Goal: Task Accomplishment & Management: Manage account settings

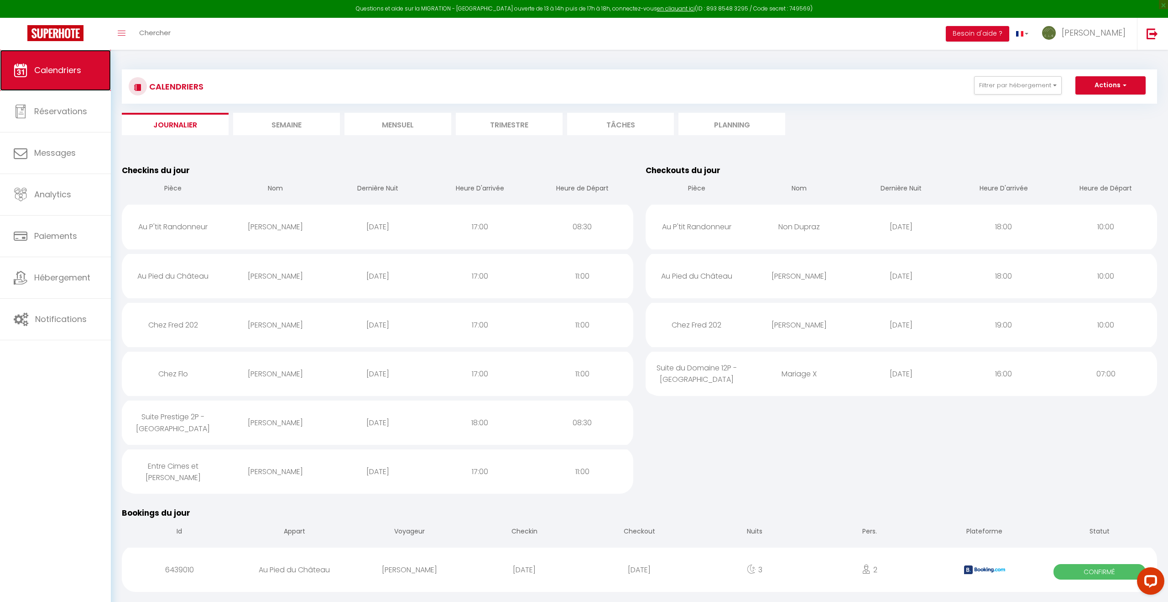
click at [63, 75] on span "Calendriers" at bounding box center [57, 69] width 47 height 11
click at [406, 126] on li "Mensuel" at bounding box center [398, 124] width 107 height 22
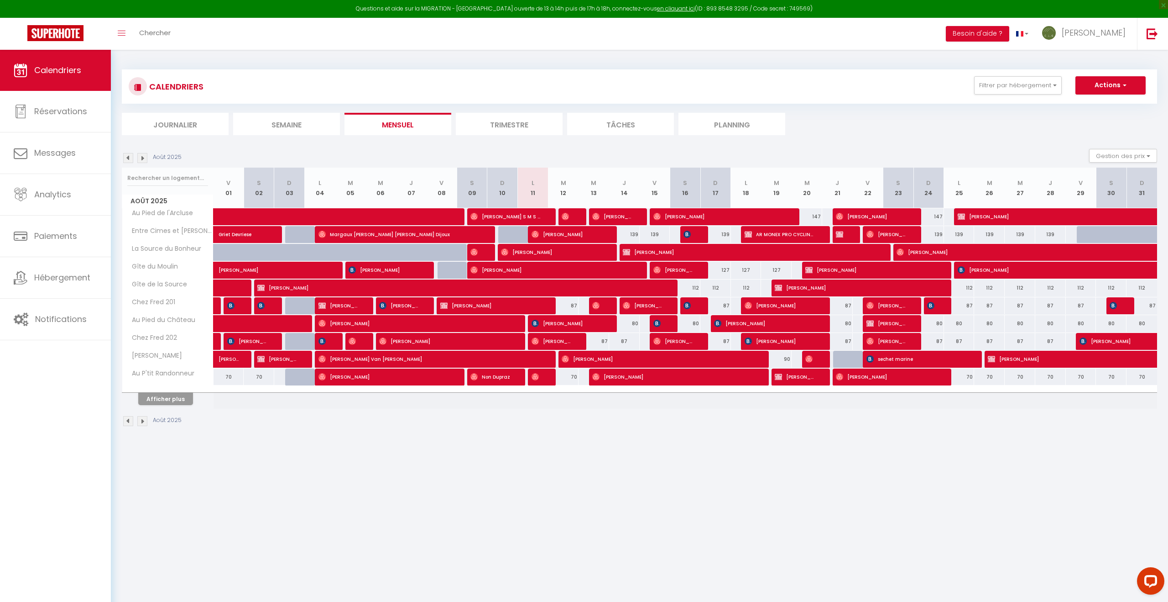
click at [144, 155] on img at bounding box center [142, 158] width 10 height 10
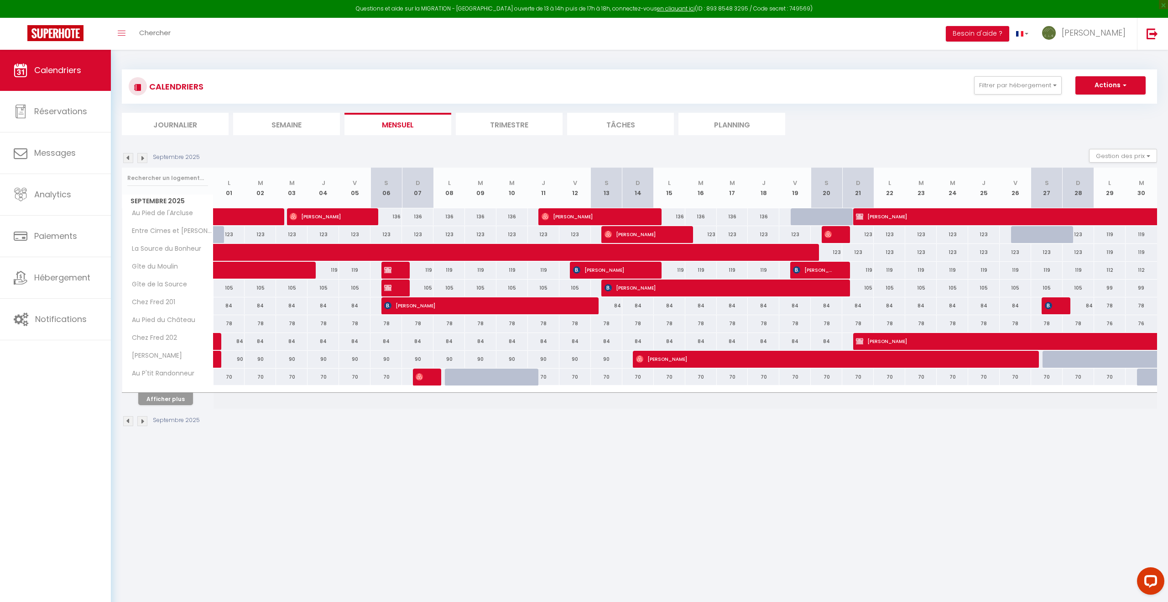
click at [164, 405] on th "Afficher plus" at bounding box center [167, 397] width 91 height 23
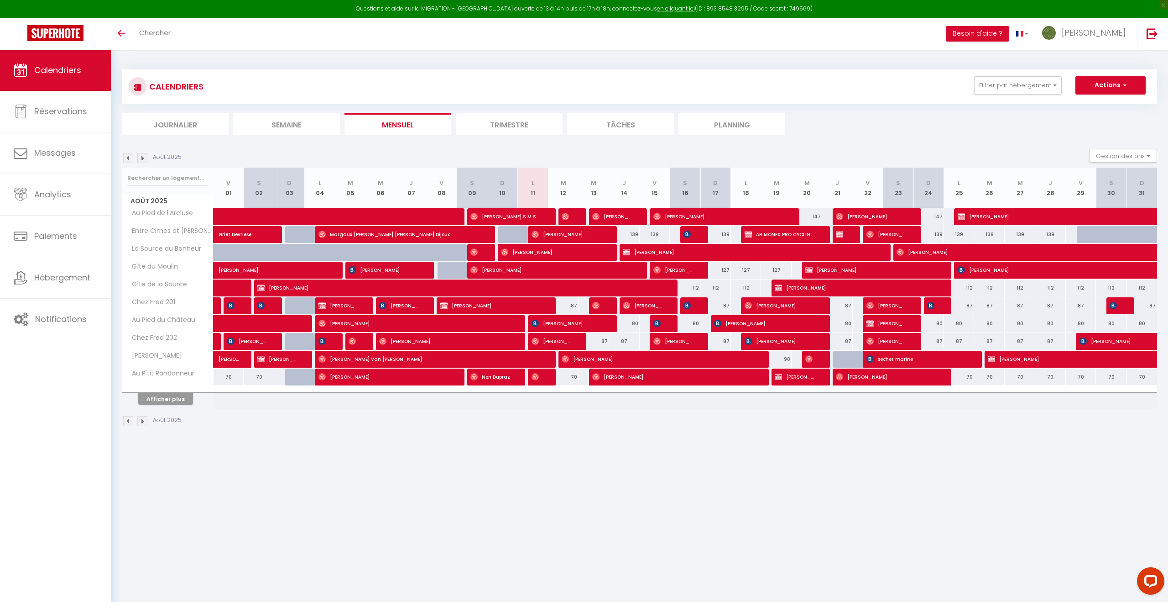
click at [142, 423] on img at bounding box center [142, 421] width 10 height 10
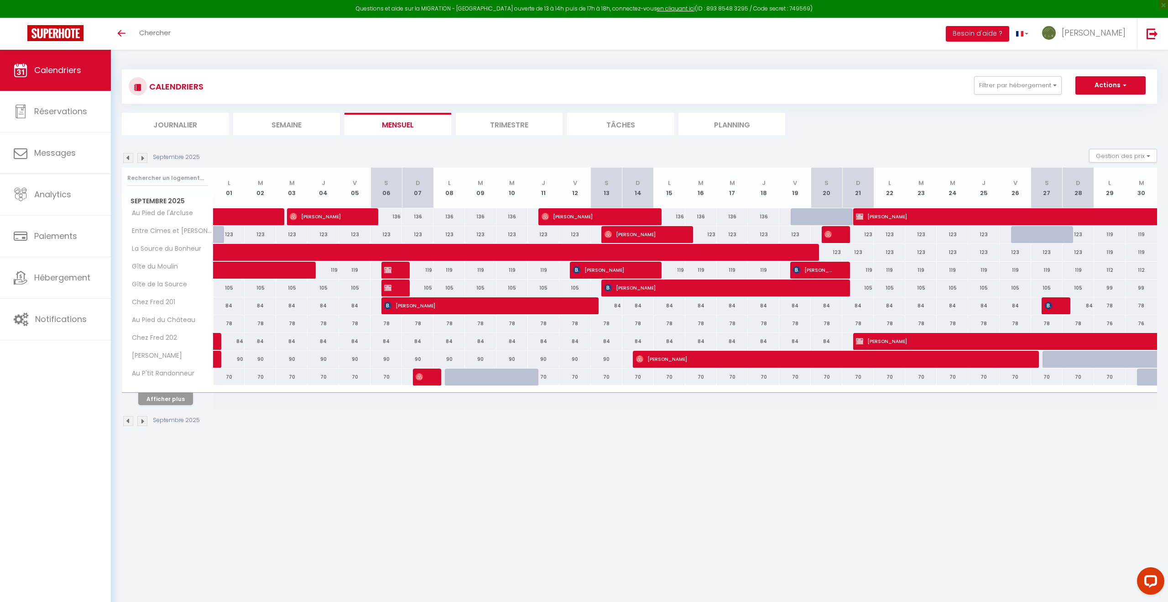
click at [172, 126] on li "Journalier" at bounding box center [175, 124] width 107 height 22
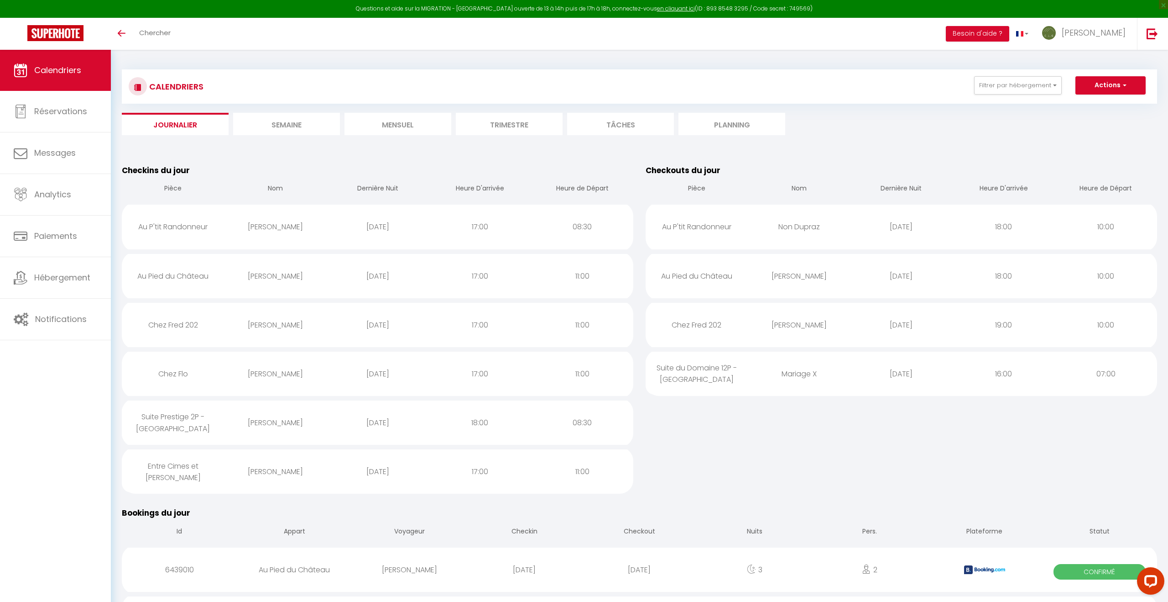
click at [302, 281] on div "[PERSON_NAME]" at bounding box center [275, 276] width 102 height 30
select select "1"
select select "0"
select select "1"
select select
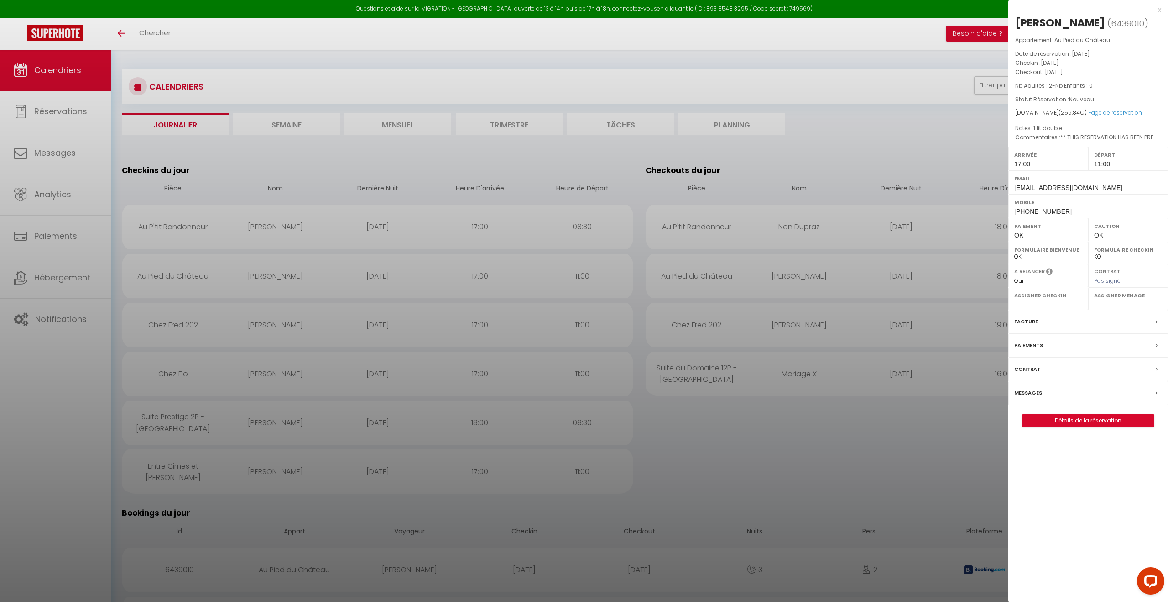
select select "31287"
click at [485, 166] on div at bounding box center [584, 301] width 1168 height 602
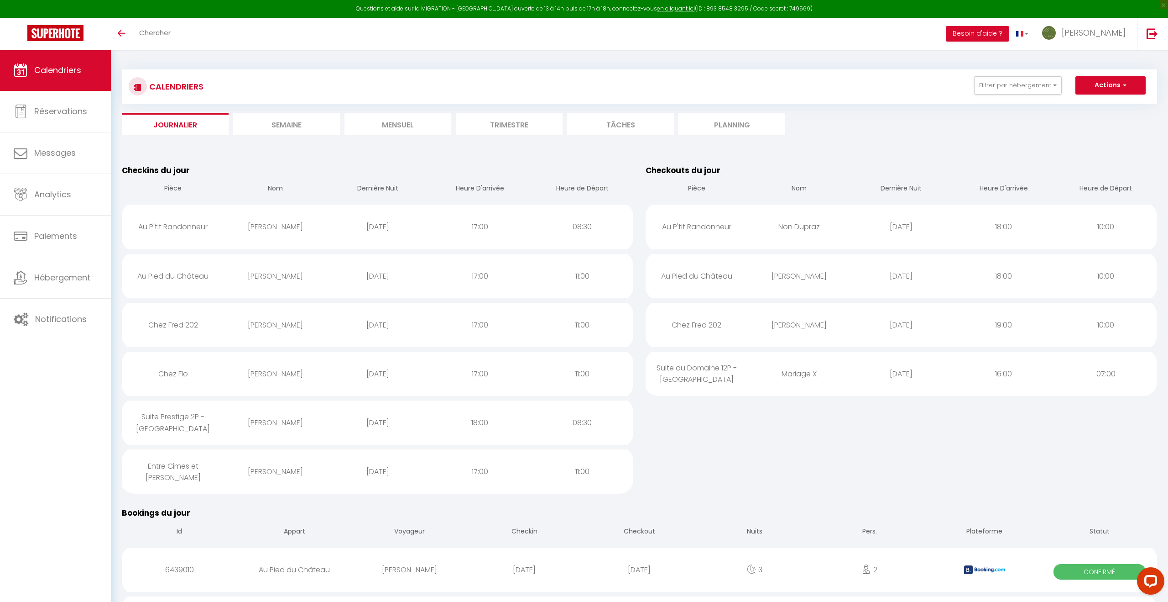
click at [411, 126] on li "Mensuel" at bounding box center [398, 124] width 107 height 22
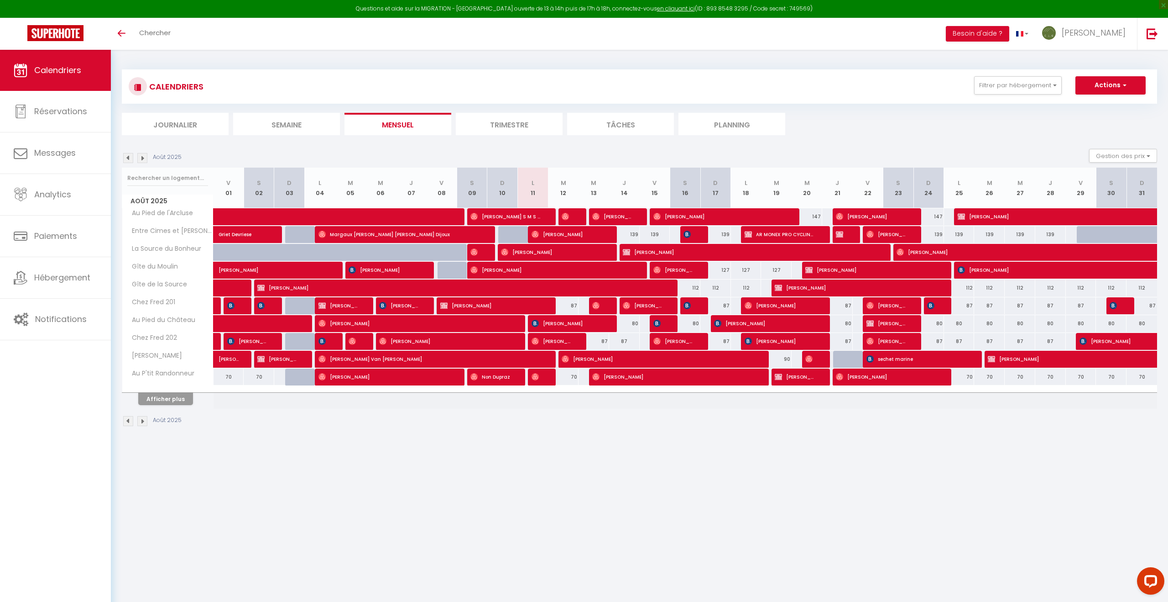
click at [142, 159] on img at bounding box center [142, 158] width 10 height 10
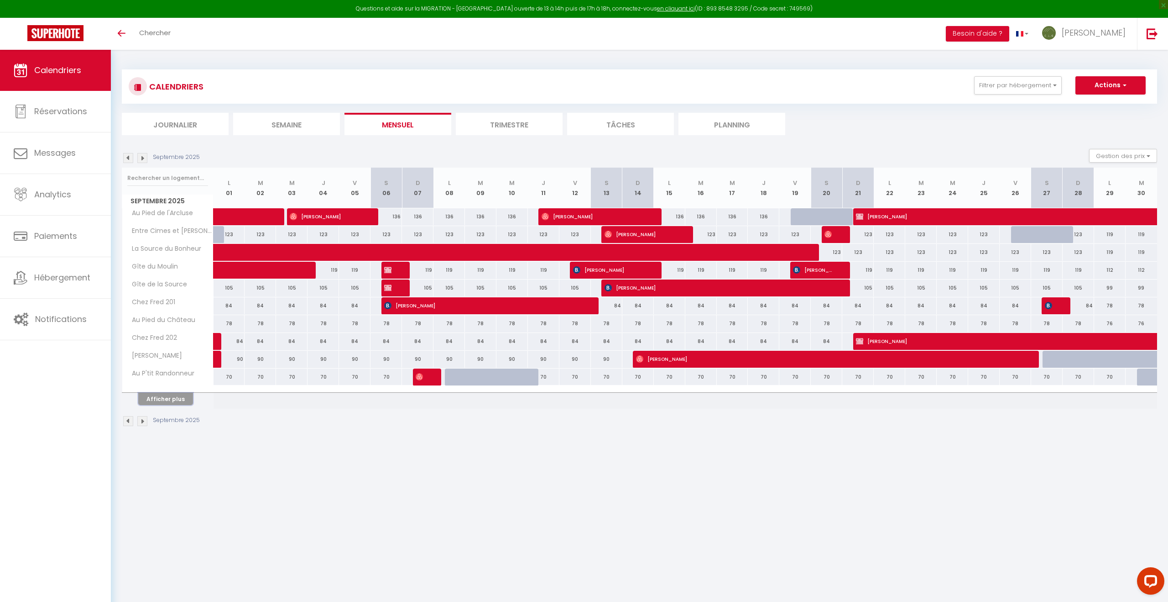
click at [171, 403] on button "Afficher plus" at bounding box center [165, 398] width 55 height 12
